Goal: Transaction & Acquisition: Purchase product/service

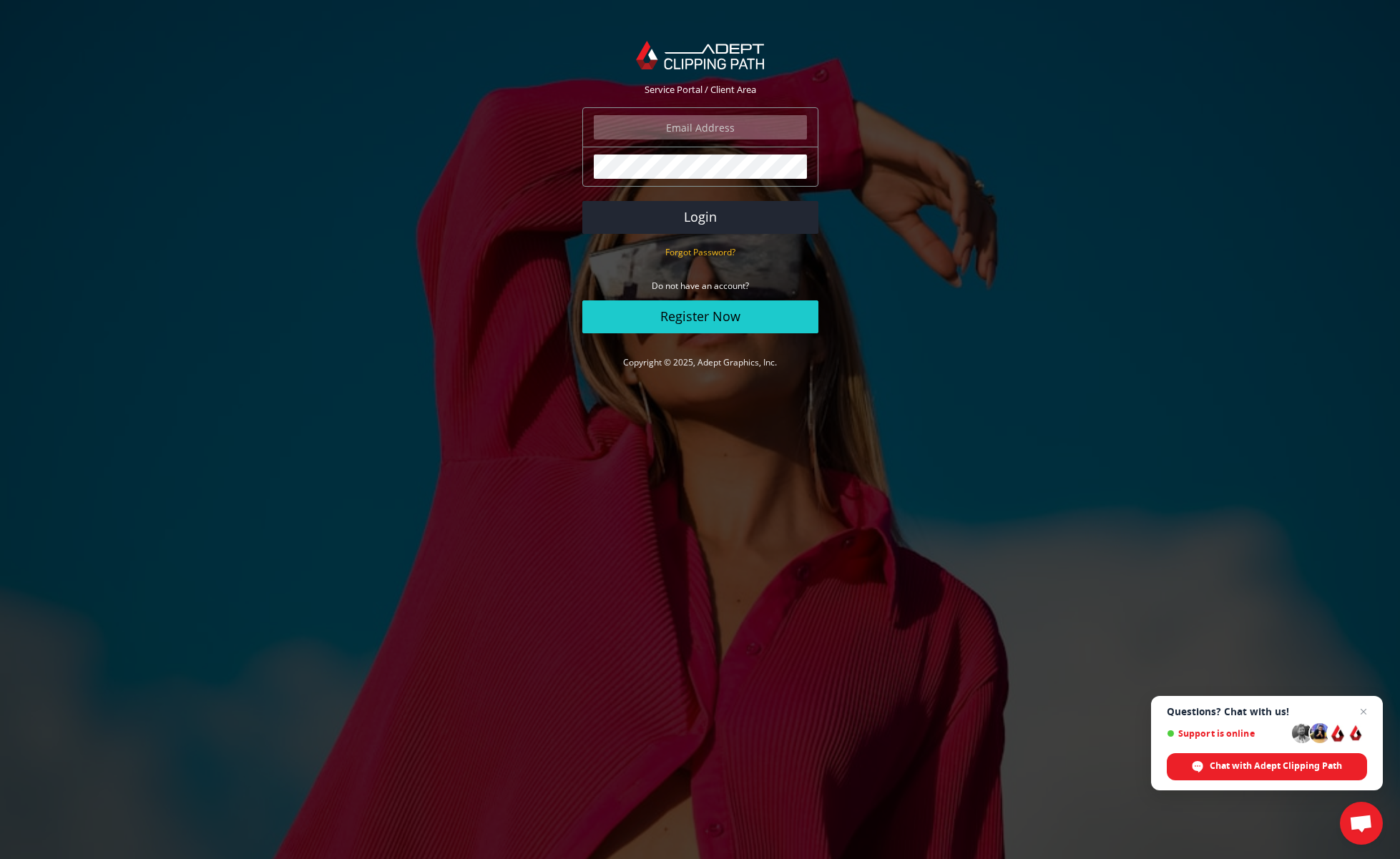
type input "stuart@hypephotography.co.uk"
click at [699, 217] on button "Login" at bounding box center [700, 217] width 236 height 33
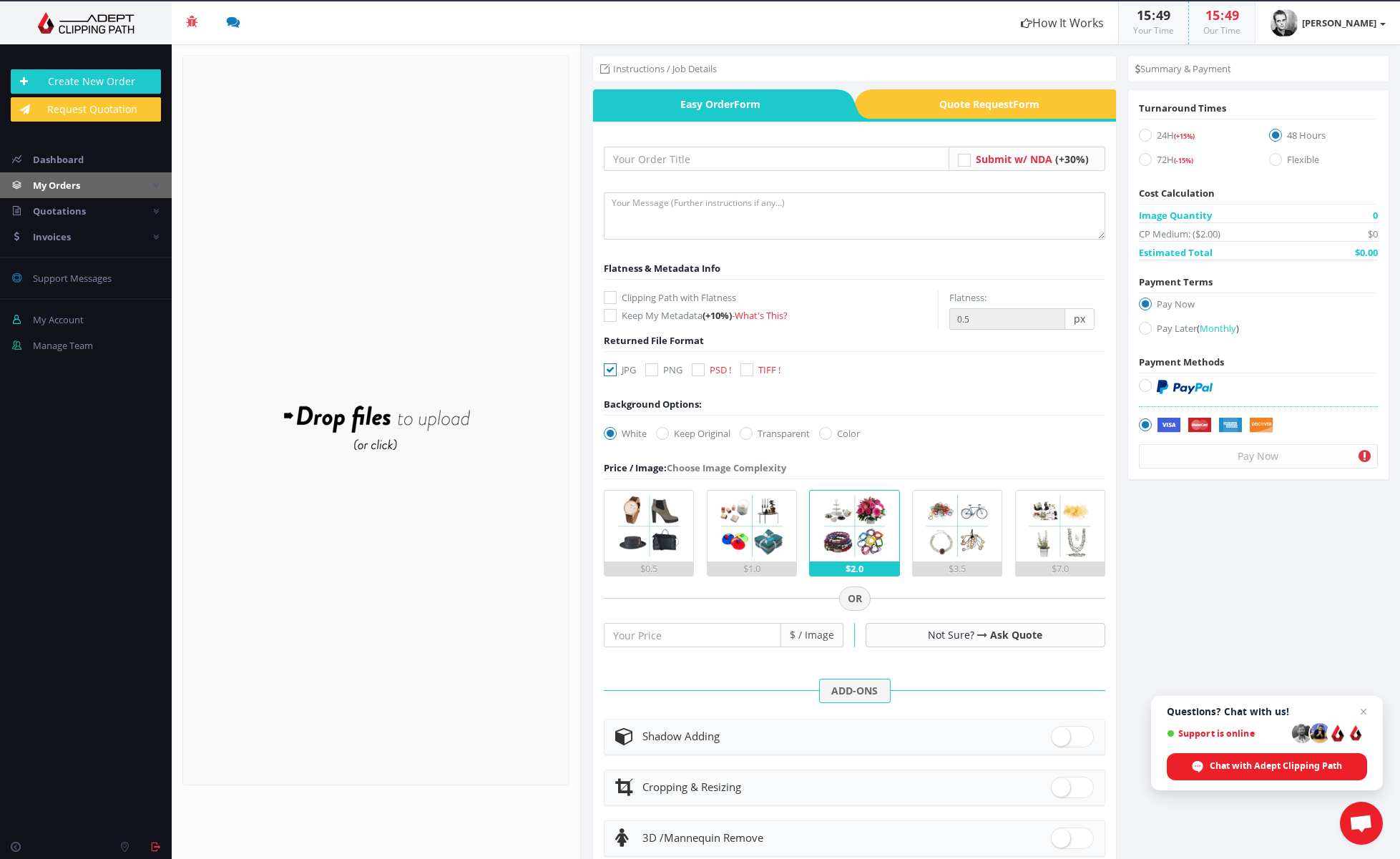
click at [64, 184] on span "My Orders" at bounding box center [56, 184] width 48 height 13
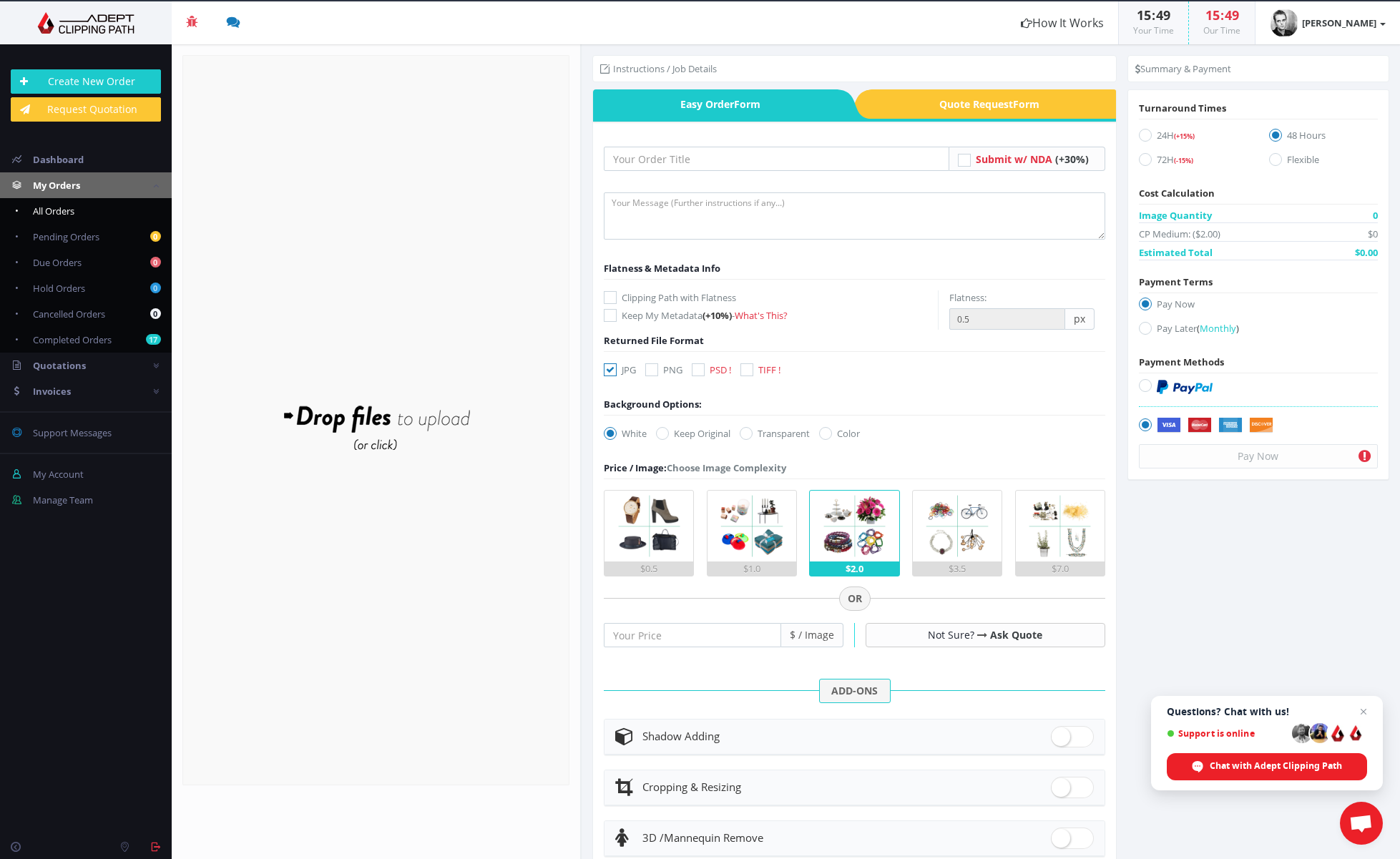
click at [73, 211] on span "All Orders" at bounding box center [53, 210] width 42 height 13
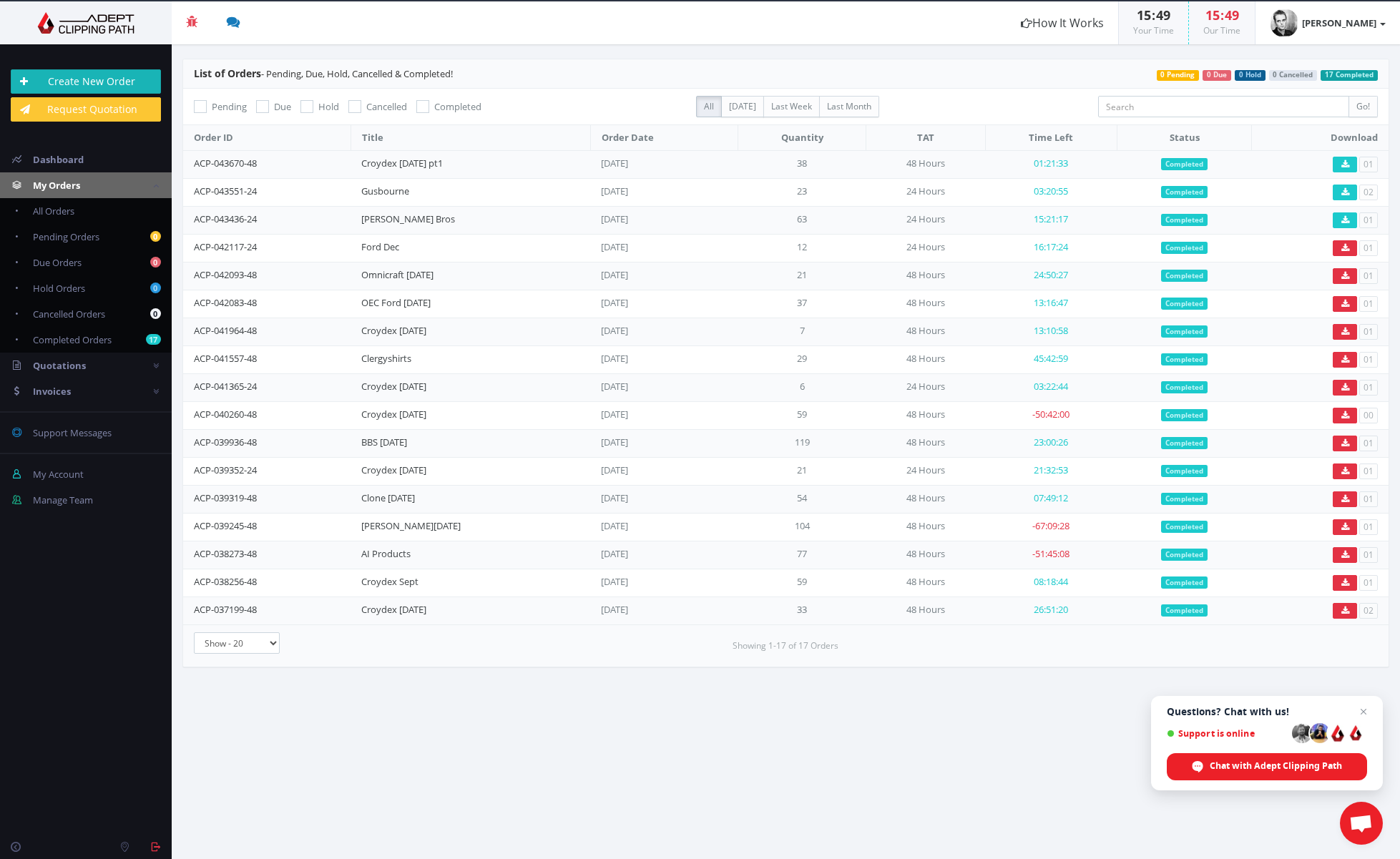
click at [93, 81] on link "Create New Order" at bounding box center [85, 81] width 150 height 24
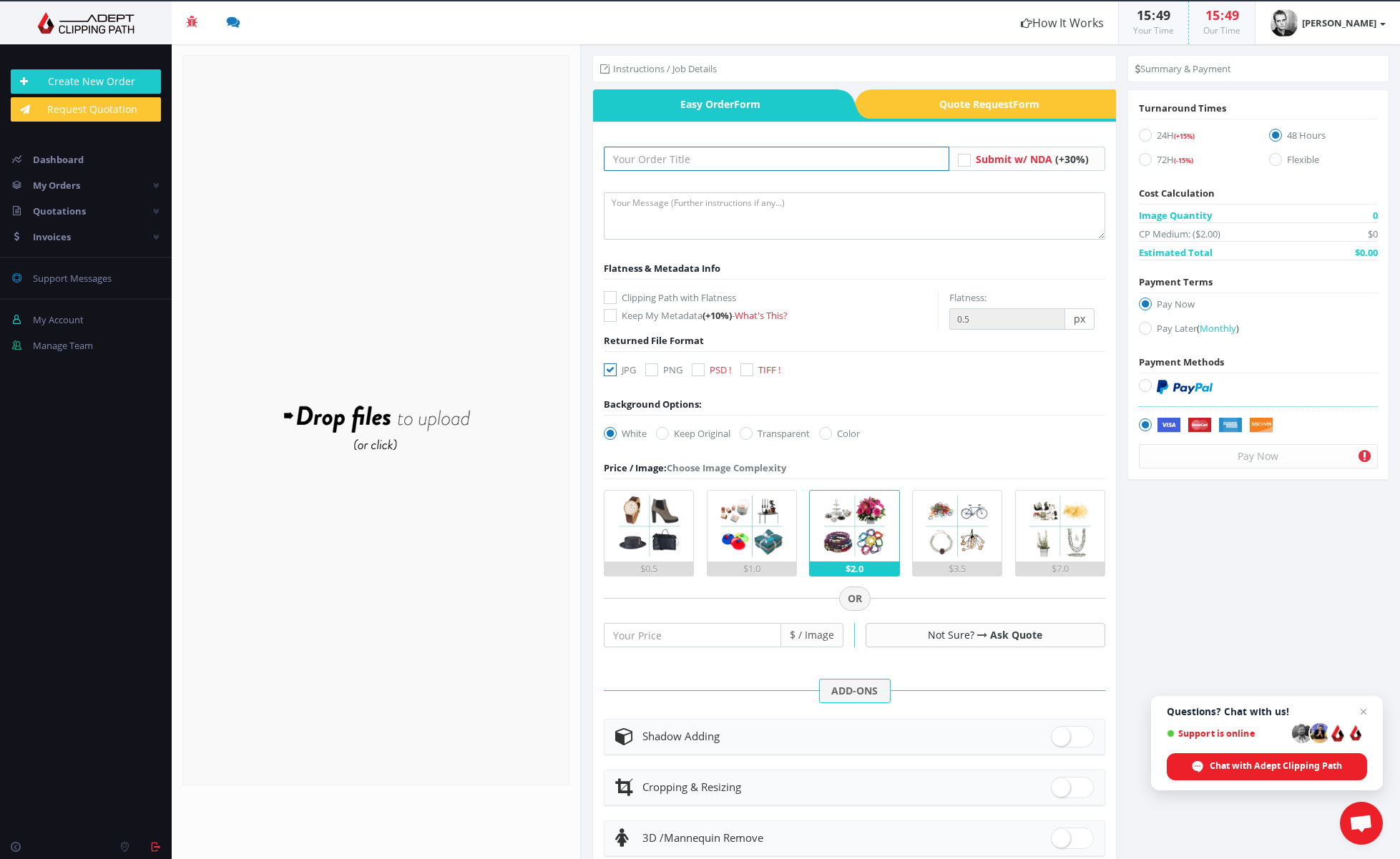
click at [623, 160] on input "text" at bounding box center [777, 158] width 345 height 24
type input "Croydex [DATE] Pt2"
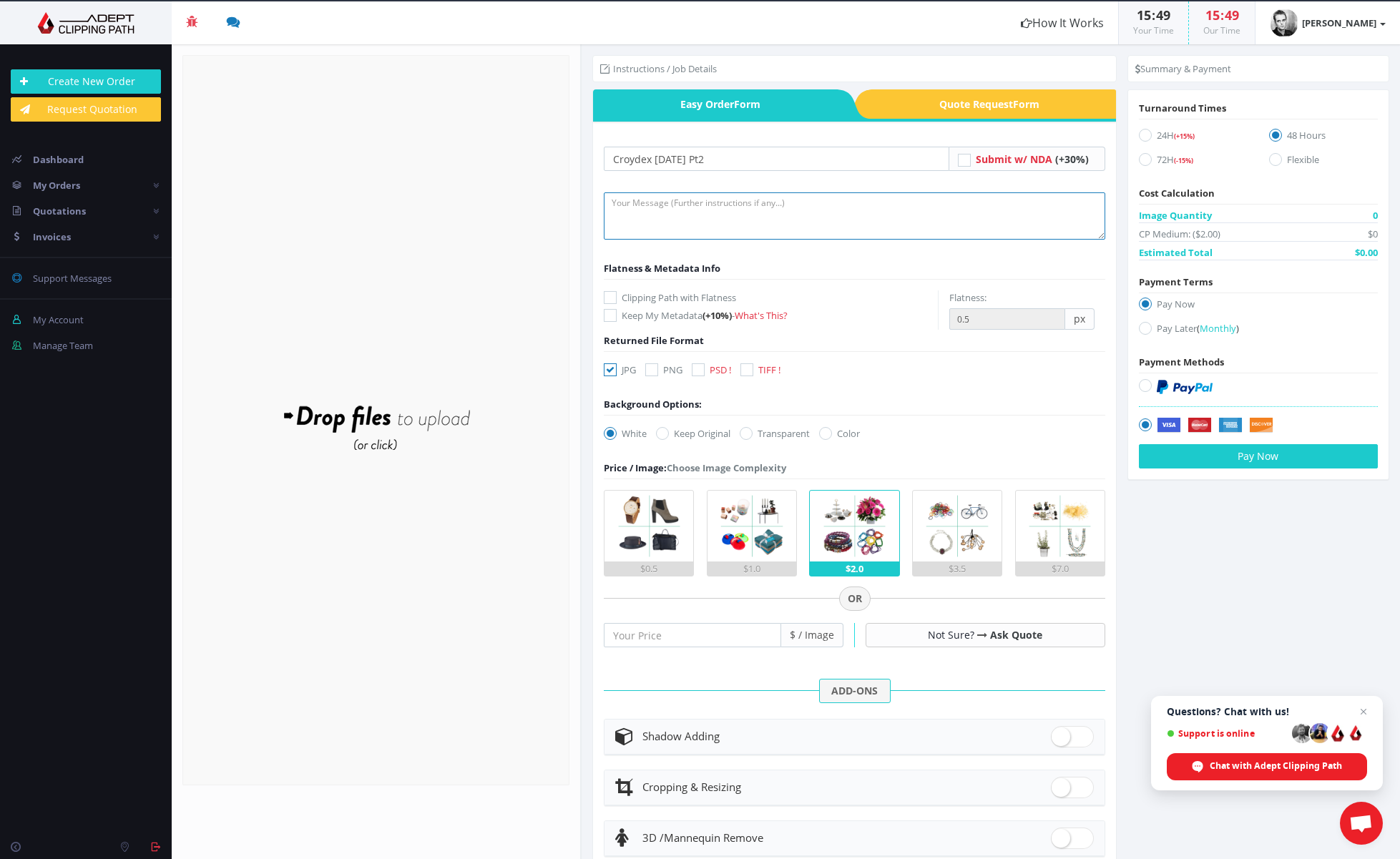
click at [624, 207] on textarea at bounding box center [854, 215] width 500 height 48
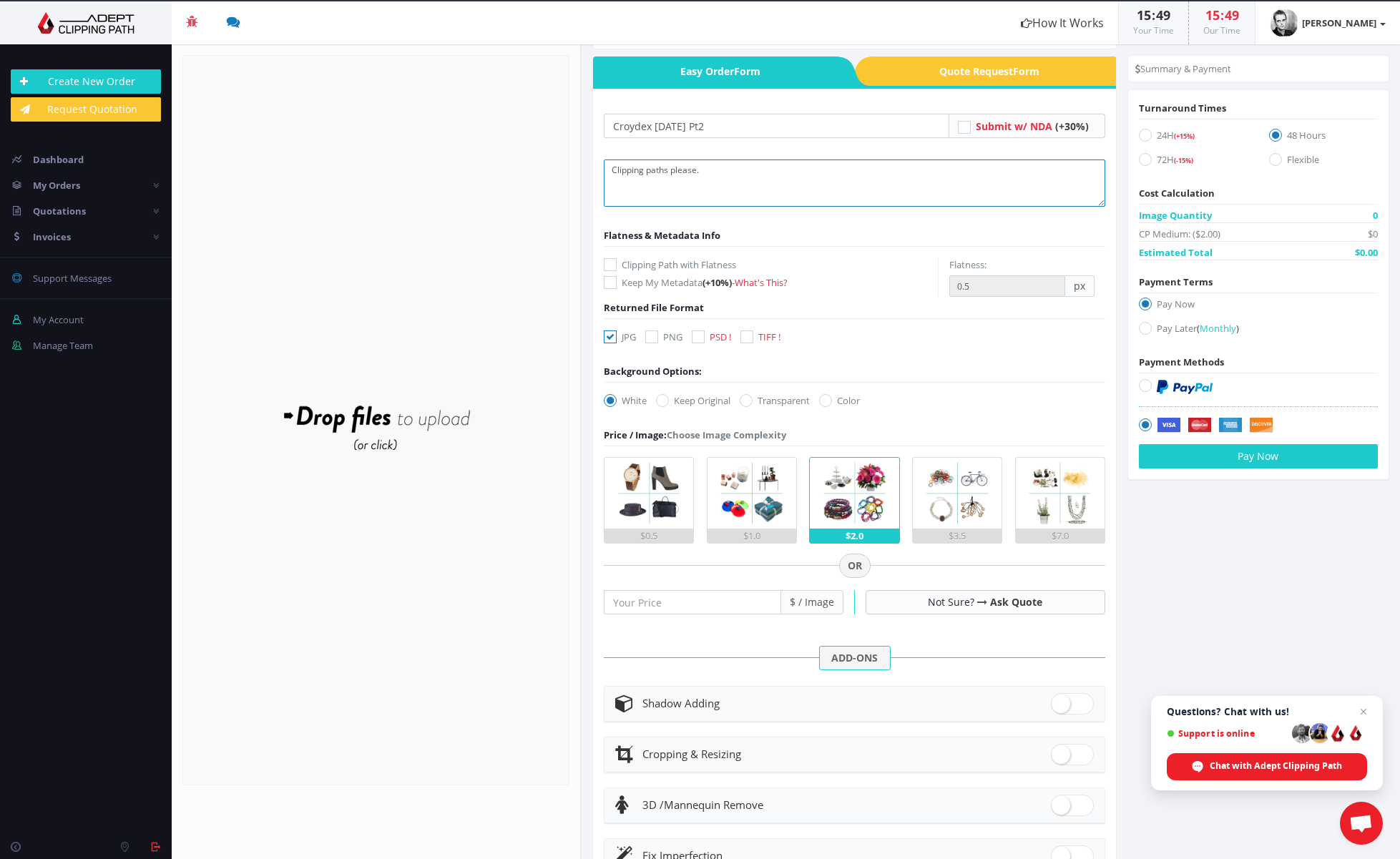
scroll to position [41, 0]
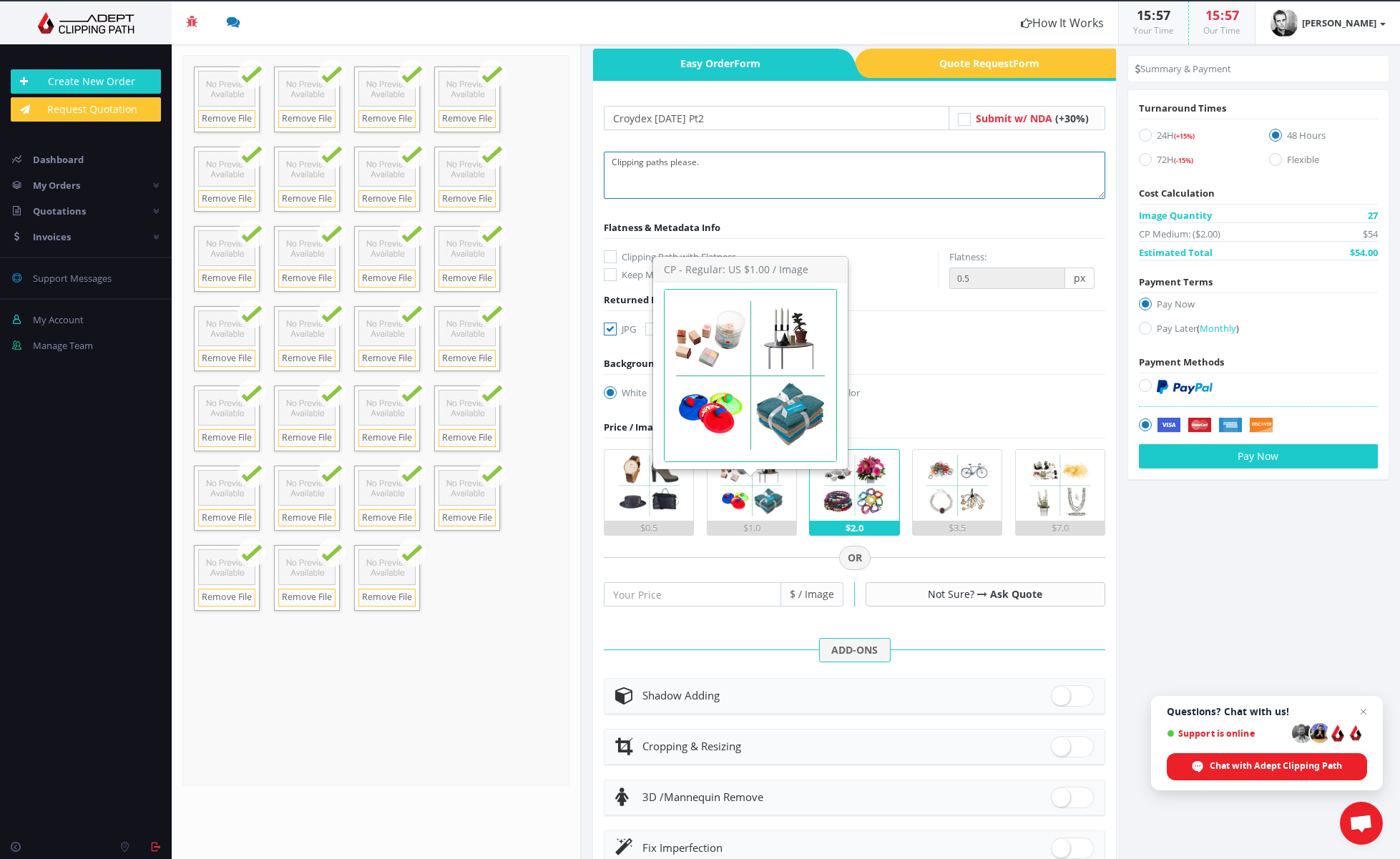
type textarea "Clipping paths please."
click at [741, 509] on img at bounding box center [750, 485] width 71 height 71
click at [0, 0] on input "$1.0" at bounding box center [0, 0] width 0 height 0
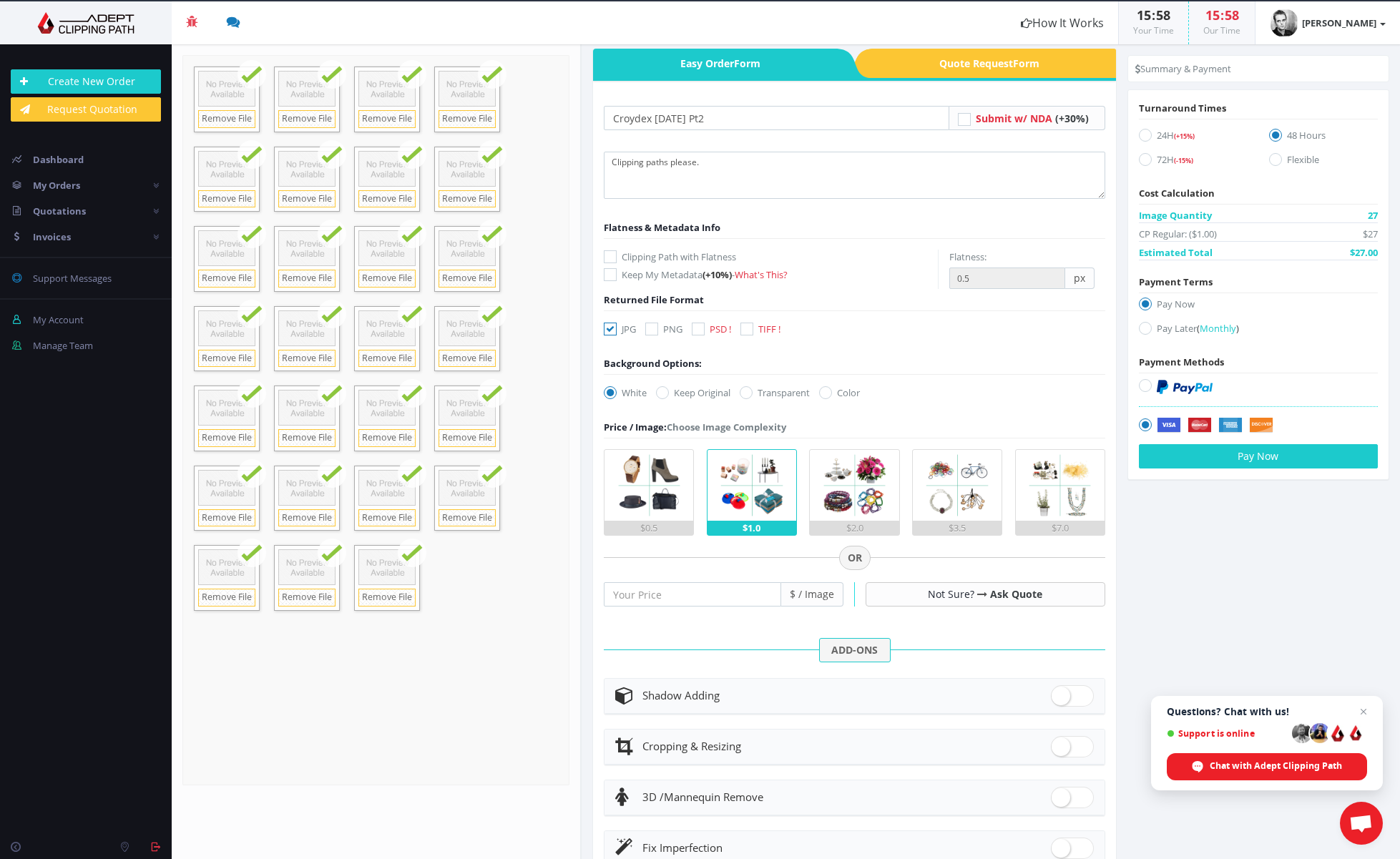
click at [667, 395] on icon at bounding box center [661, 392] width 13 height 13
click at [667, 395] on input "Keep Original" at bounding box center [664, 394] width 10 height 10
radio input "true"
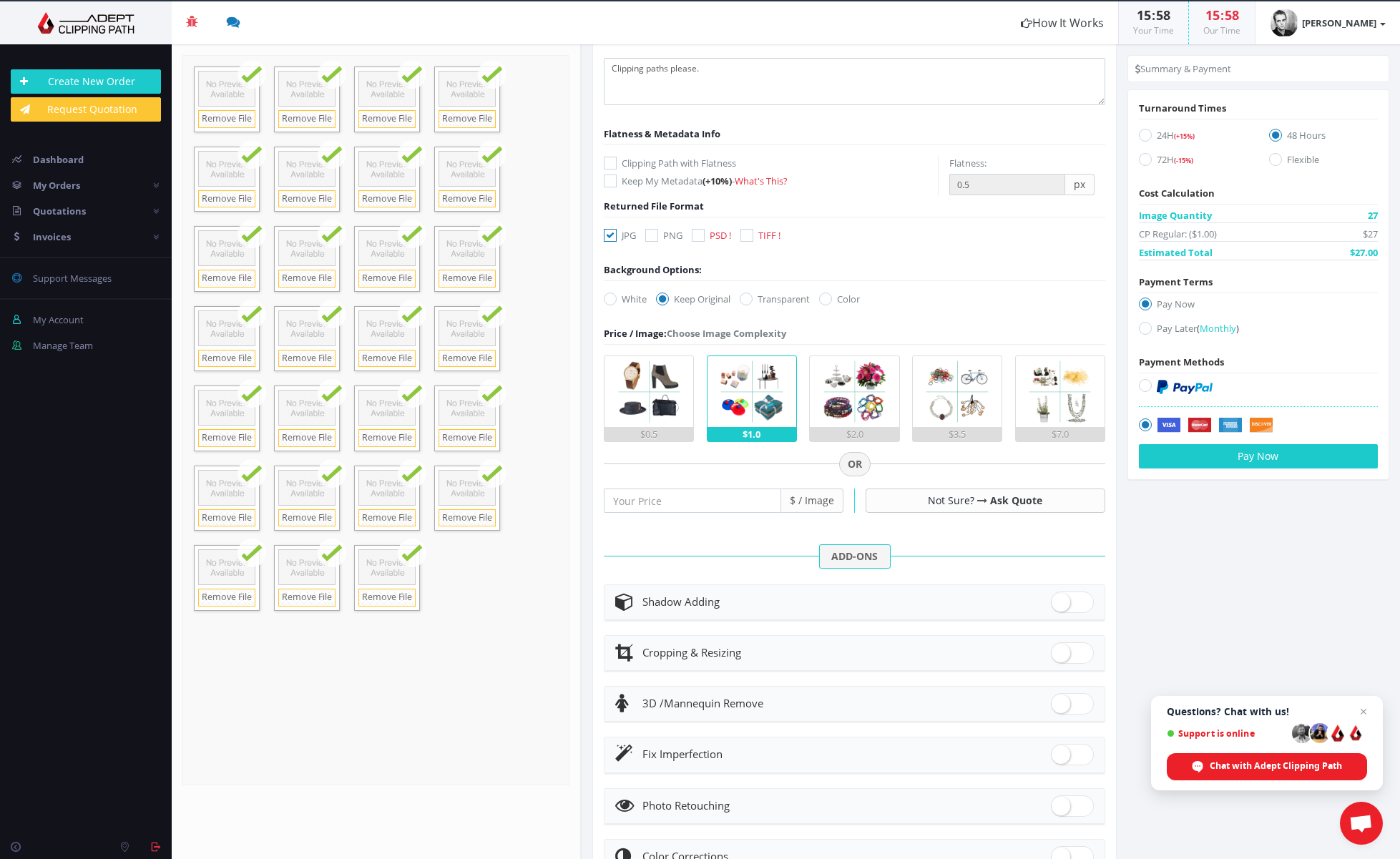
scroll to position [136, 0]
click at [1139, 330] on icon at bounding box center [1144, 328] width 13 height 13
click at [1142, 330] on input "Pay Later ( Monthly )" at bounding box center [1147, 329] width 10 height 10
radio input "true"
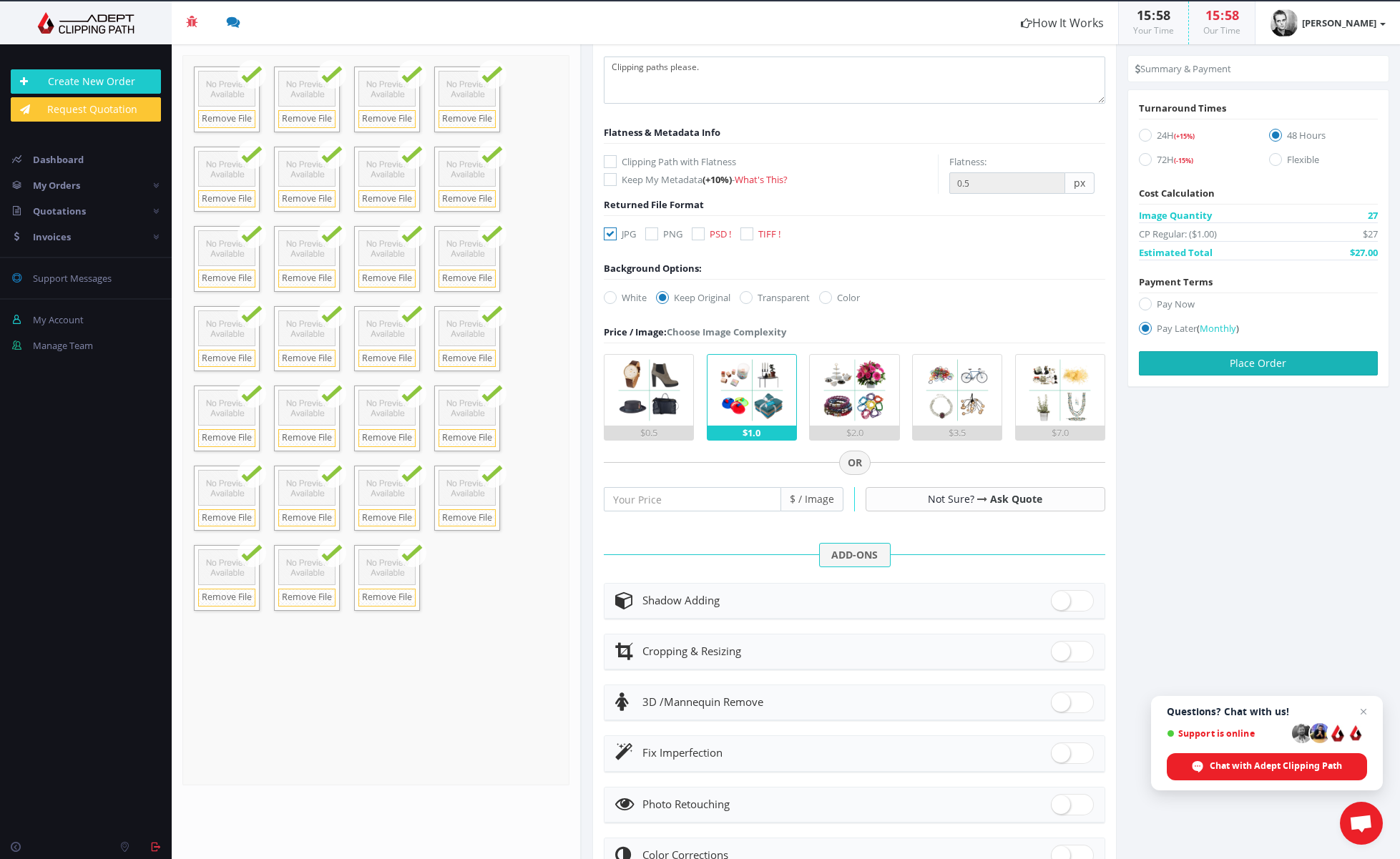
click at [1267, 363] on button "Place Order" at bounding box center [1257, 363] width 239 height 24
